Goal: Check status: Check status

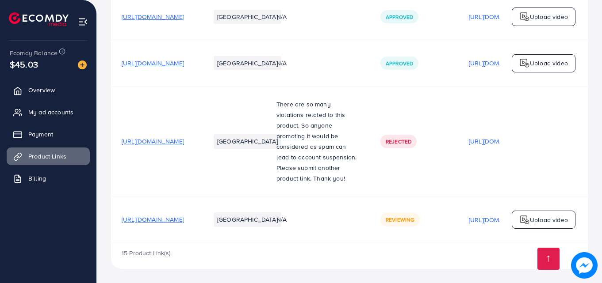
scroll to position [1903, 0]
drag, startPoint x: 428, startPoint y: 214, endPoint x: 451, endPoint y: 223, distance: 24.4
click at [420, 223] on div "Reviewing" at bounding box center [399, 219] width 39 height 13
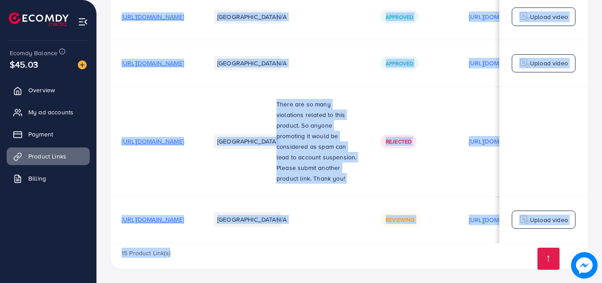
drag, startPoint x: 425, startPoint y: 160, endPoint x: 522, endPoint y: 301, distance: 171.0
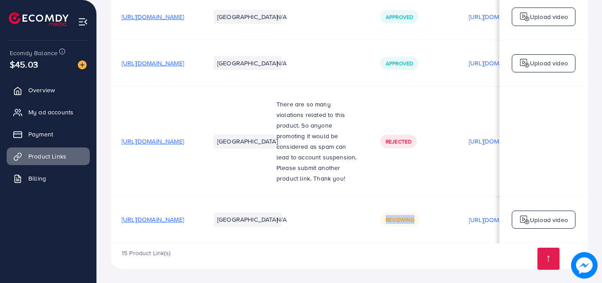
drag, startPoint x: 428, startPoint y: 216, endPoint x: 466, endPoint y: 217, distance: 38.9
click at [447, 217] on div "Reviewing" at bounding box center [413, 219] width 67 height 13
click at [458, 205] on td "Reviewing" at bounding box center [414, 220] width 88 height 46
drag, startPoint x: 424, startPoint y: 212, endPoint x: 461, endPoint y: 224, distance: 38.7
click at [447, 224] on div "Reviewing" at bounding box center [413, 219] width 67 height 13
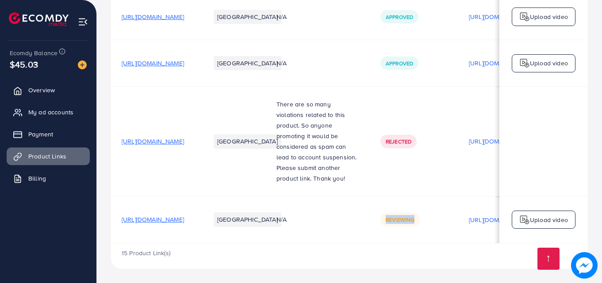
click at [458, 207] on td "Reviewing" at bounding box center [414, 220] width 88 height 46
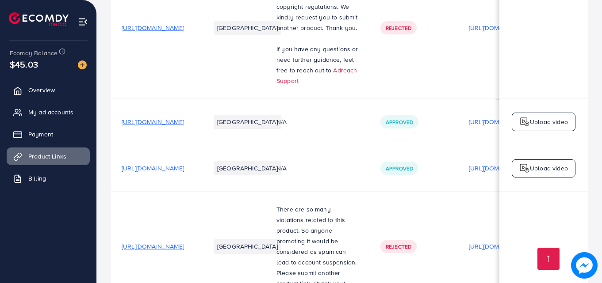
scroll to position [1505, 0]
